Goal: Check status: Check status

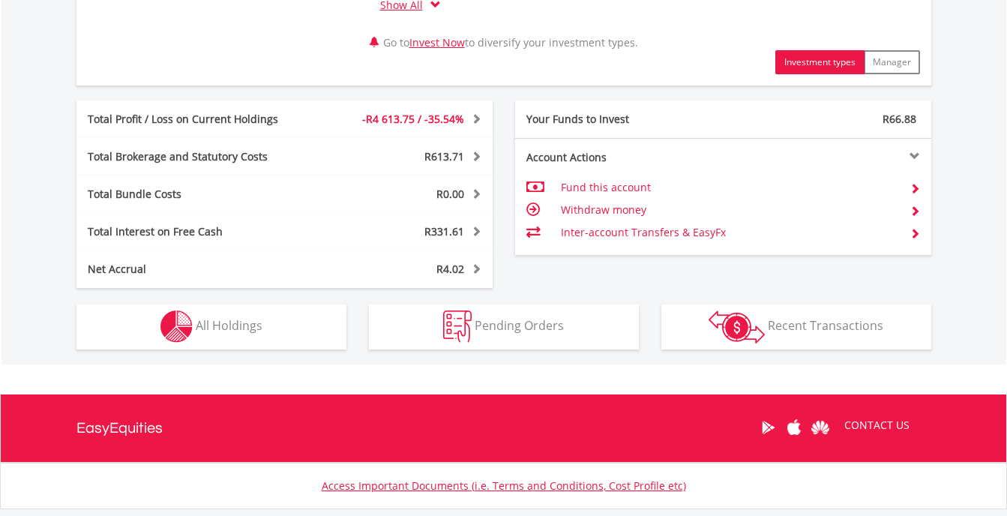
scroll to position [786, 0]
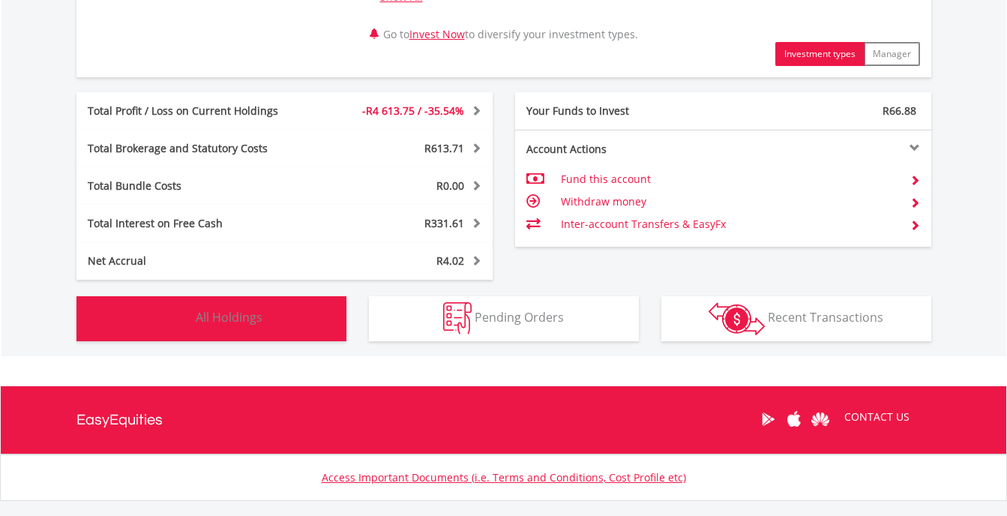
click at [303, 316] on button "Holdings All Holdings" at bounding box center [211, 318] width 270 height 45
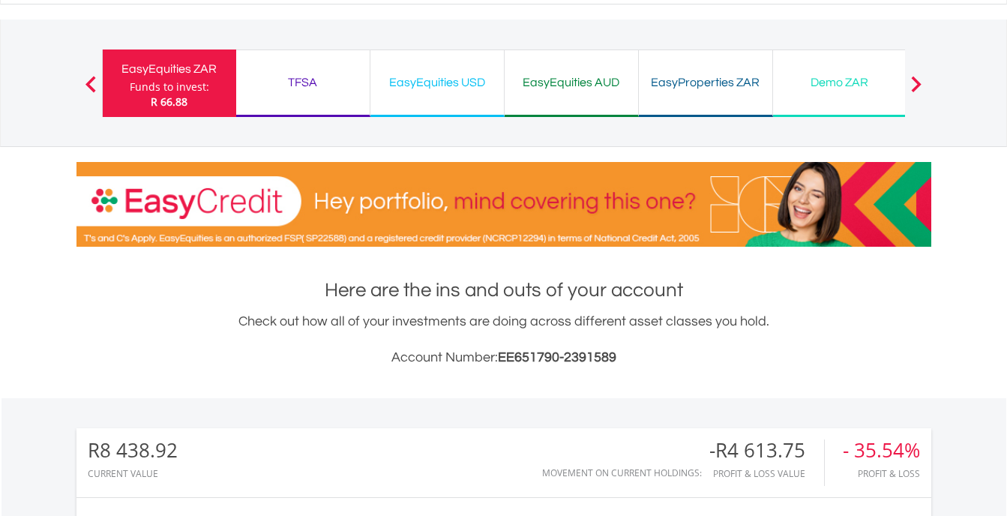
scroll to position [44, 0]
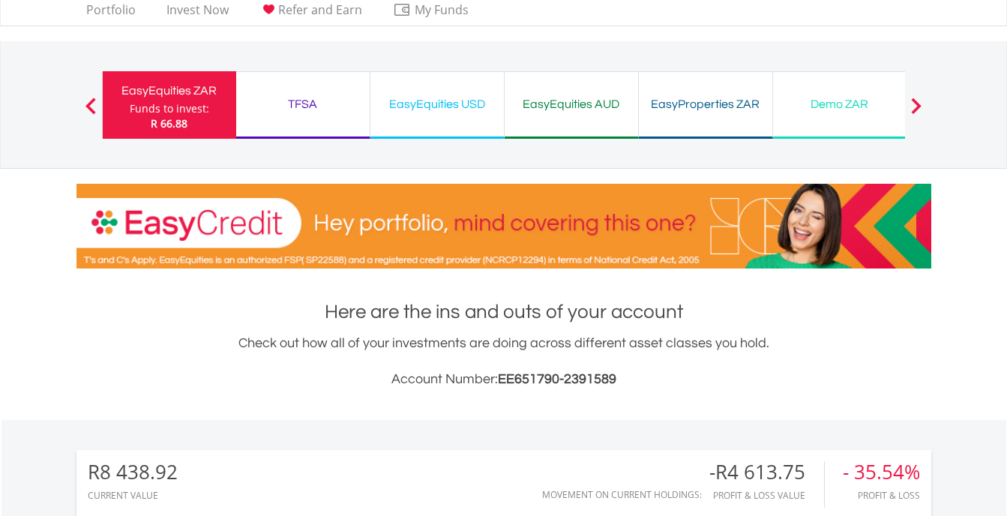
click at [539, 97] on div "EasyEquities AUD" at bounding box center [571, 104] width 115 height 21
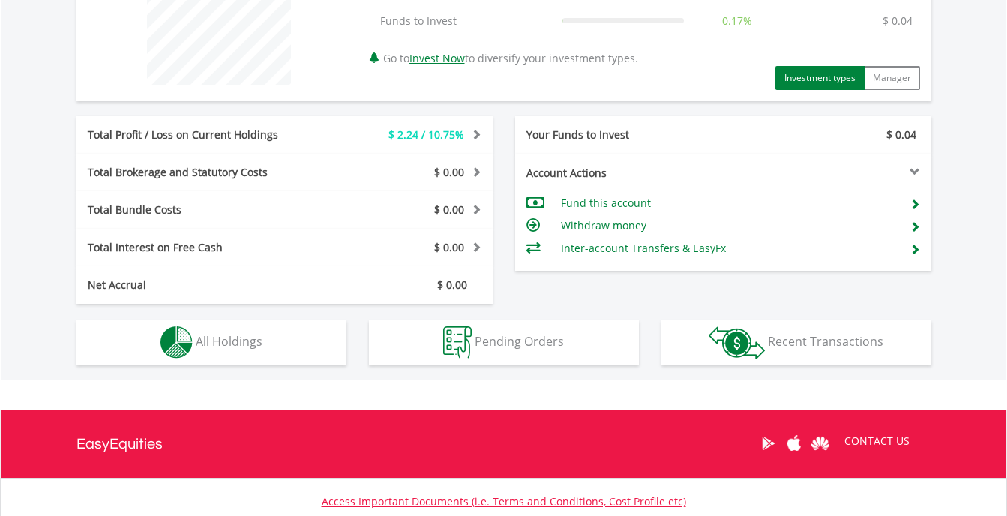
scroll to position [731, 0]
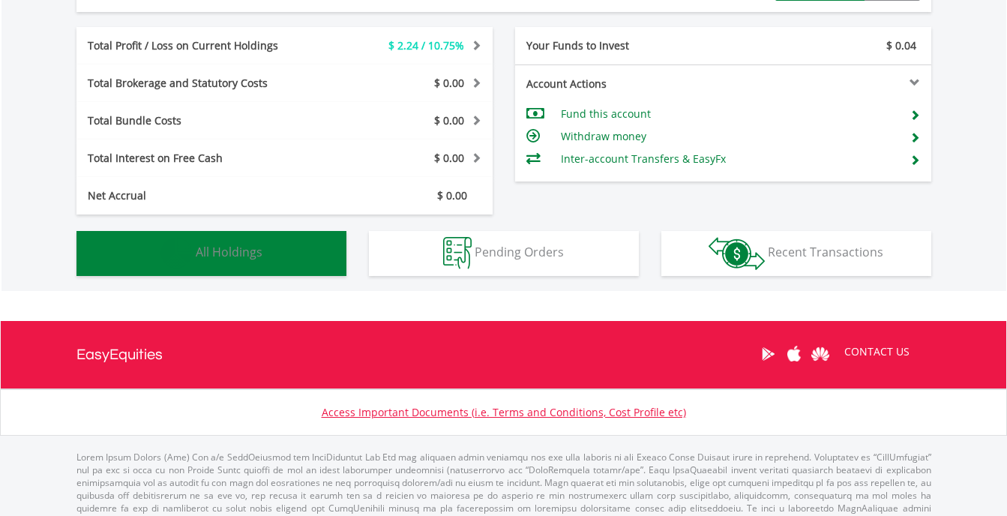
click at [310, 262] on button "Holdings All Holdings" at bounding box center [211, 253] width 270 height 45
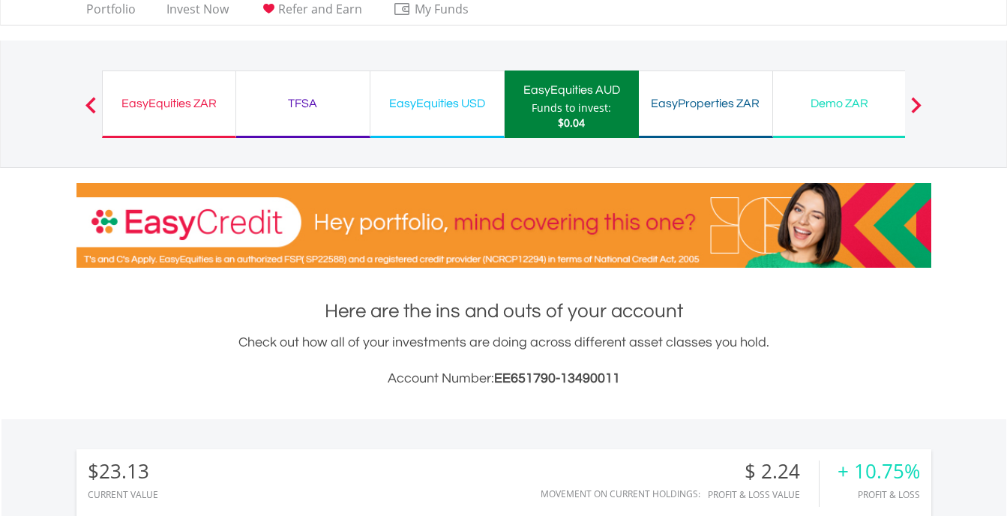
scroll to position [0, 0]
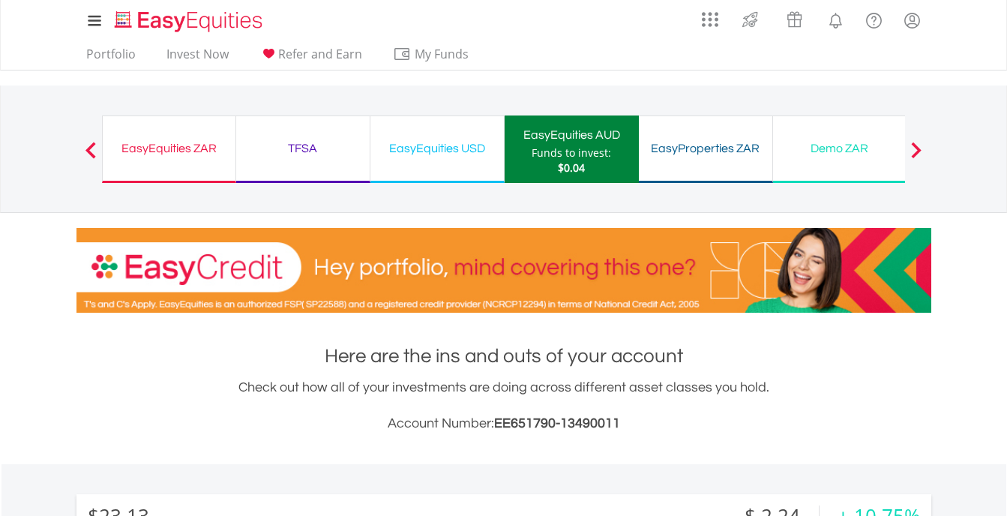
click at [923, 148] on div at bounding box center [916, 149] width 30 height 15
click at [921, 148] on span at bounding box center [916, 150] width 10 height 16
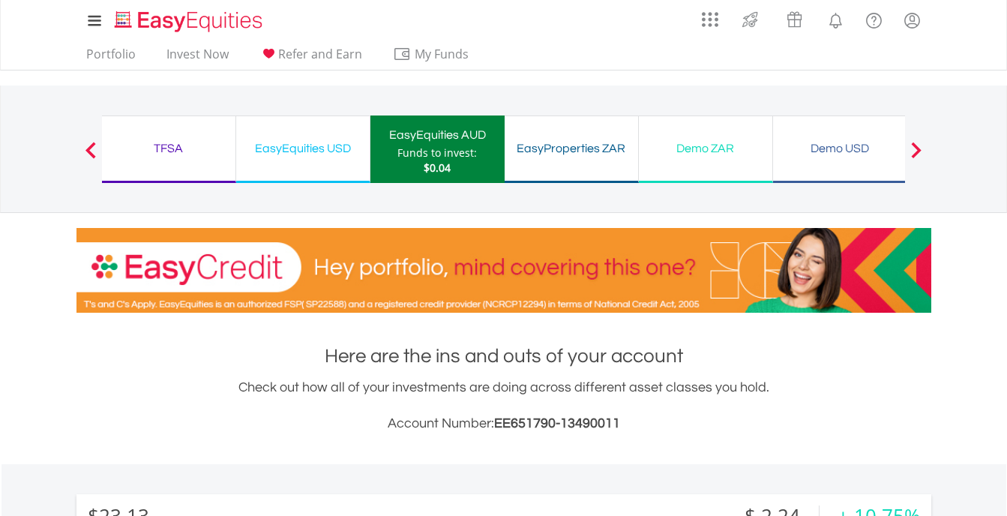
click at [921, 148] on span at bounding box center [916, 150] width 10 height 16
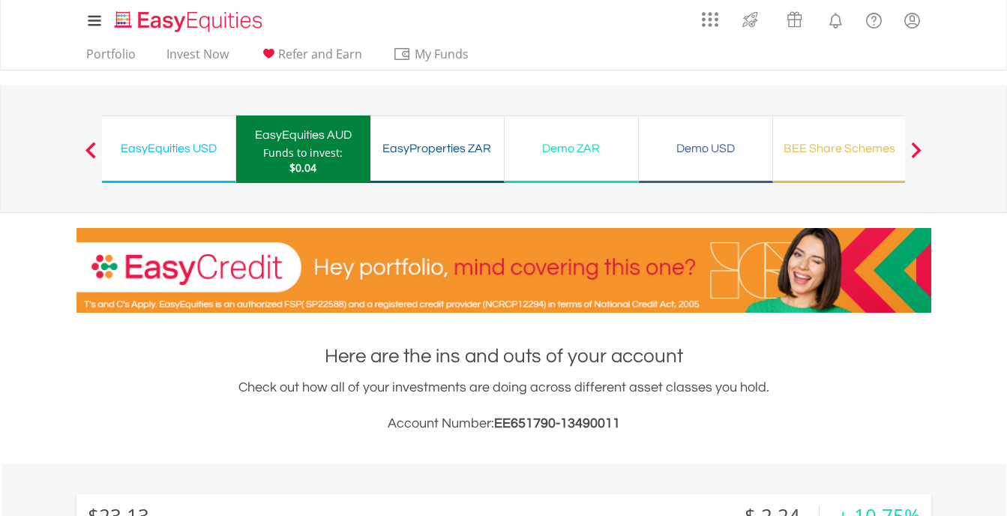
click at [850, 165] on div "BEE Share Schemes Funds to invest: $0.04" at bounding box center [840, 148] width 134 height 67
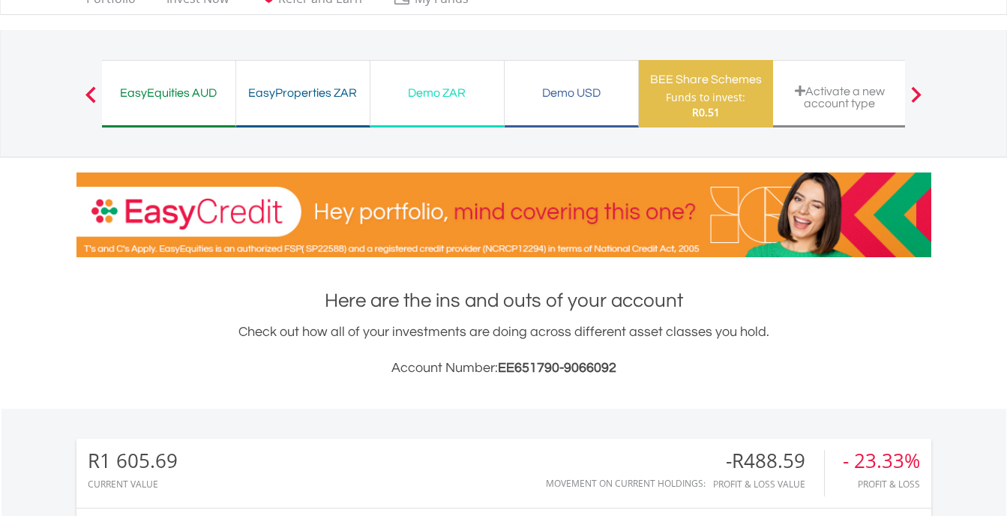
scroll to position [53, 0]
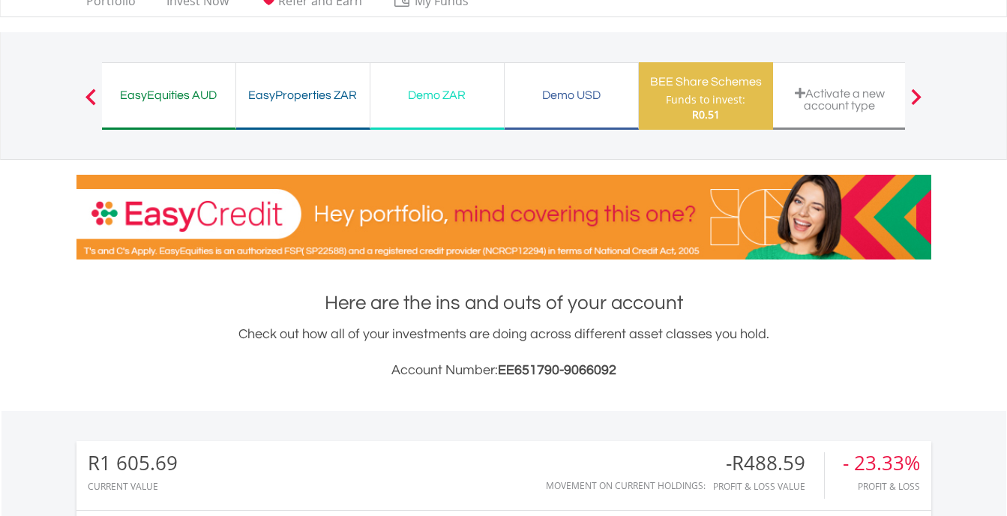
click at [334, 104] on div "EasyProperties ZAR" at bounding box center [302, 95] width 115 height 21
click at [313, 99] on div "EasyProperties ZAR" at bounding box center [302, 95] width 115 height 21
